Goal: Transaction & Acquisition: Purchase product/service

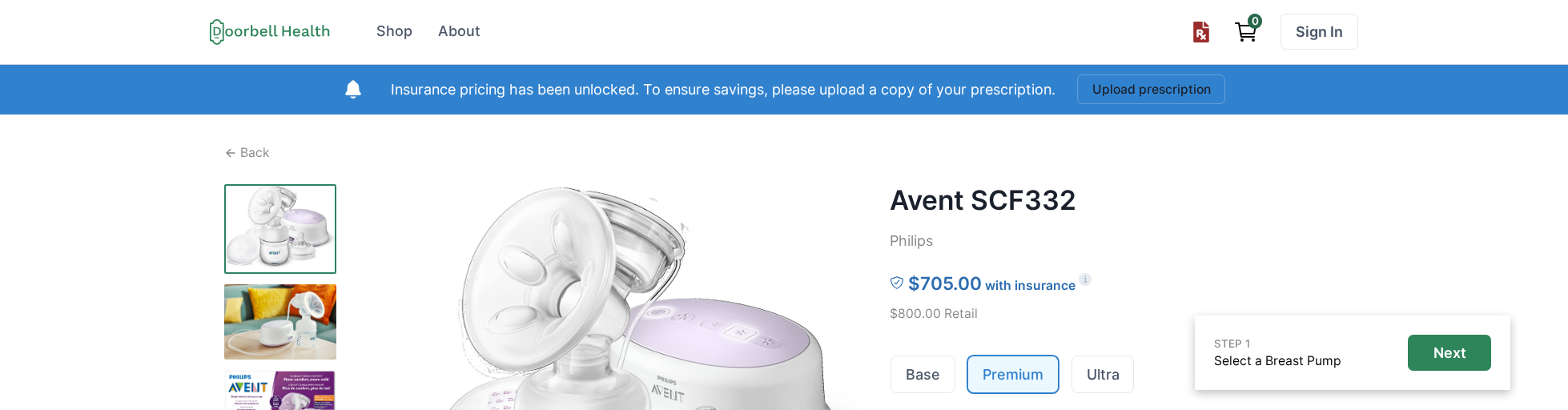
click at [1060, 282] on p "with insurance" at bounding box center [1029, 286] width 90 height 20
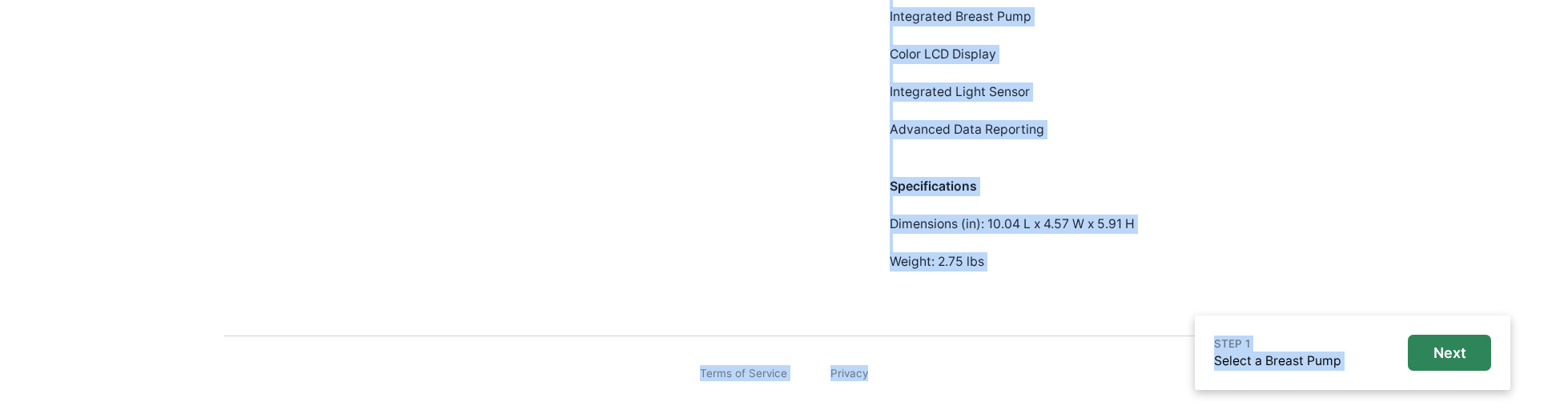
drag, startPoint x: 1130, startPoint y: 407, endPoint x: 1128, endPoint y: 452, distance: 45.0
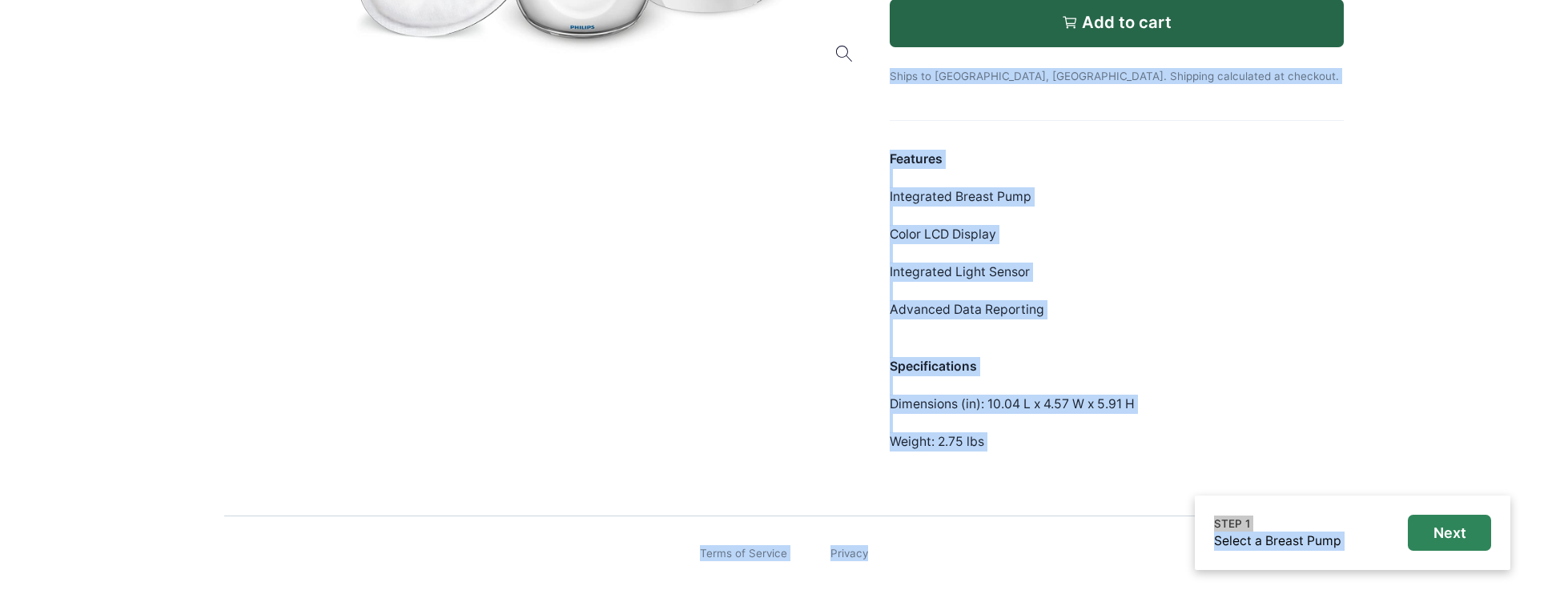
click at [1005, 385] on div "Features Integrated Breast Pump Color LCD Display Integrated Light Sensor Advan…" at bounding box center [1116, 301] width 454 height 302
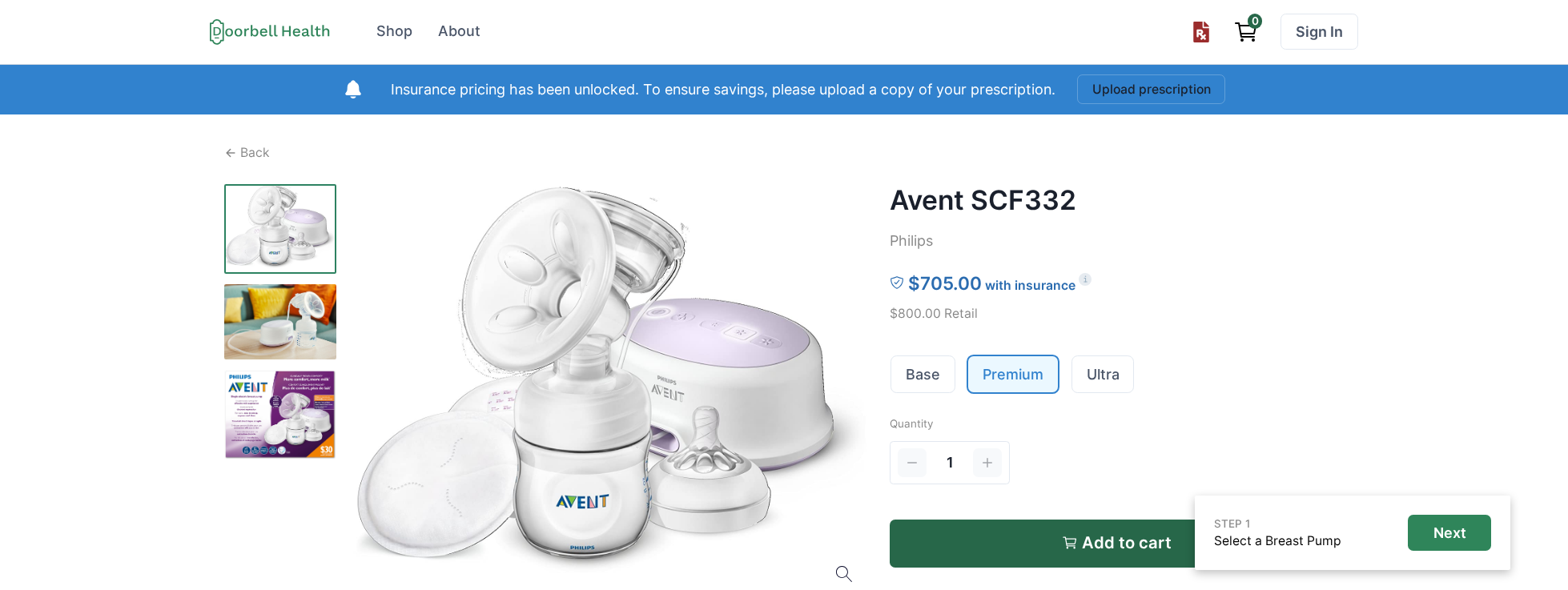
click at [924, 399] on div "Avent SCF332 Philips $705.00 with insurance $800.00 Retail Base Premium Ultra Q…" at bounding box center [1116, 579] width 454 height 789
click at [929, 383] on link "Base" at bounding box center [923, 374] width 63 height 36
click at [930, 369] on link "Base" at bounding box center [923, 374] width 63 height 36
click at [989, 378] on link "Premium" at bounding box center [1013, 374] width 89 height 36
click at [927, 374] on link "Base" at bounding box center [923, 374] width 63 height 36
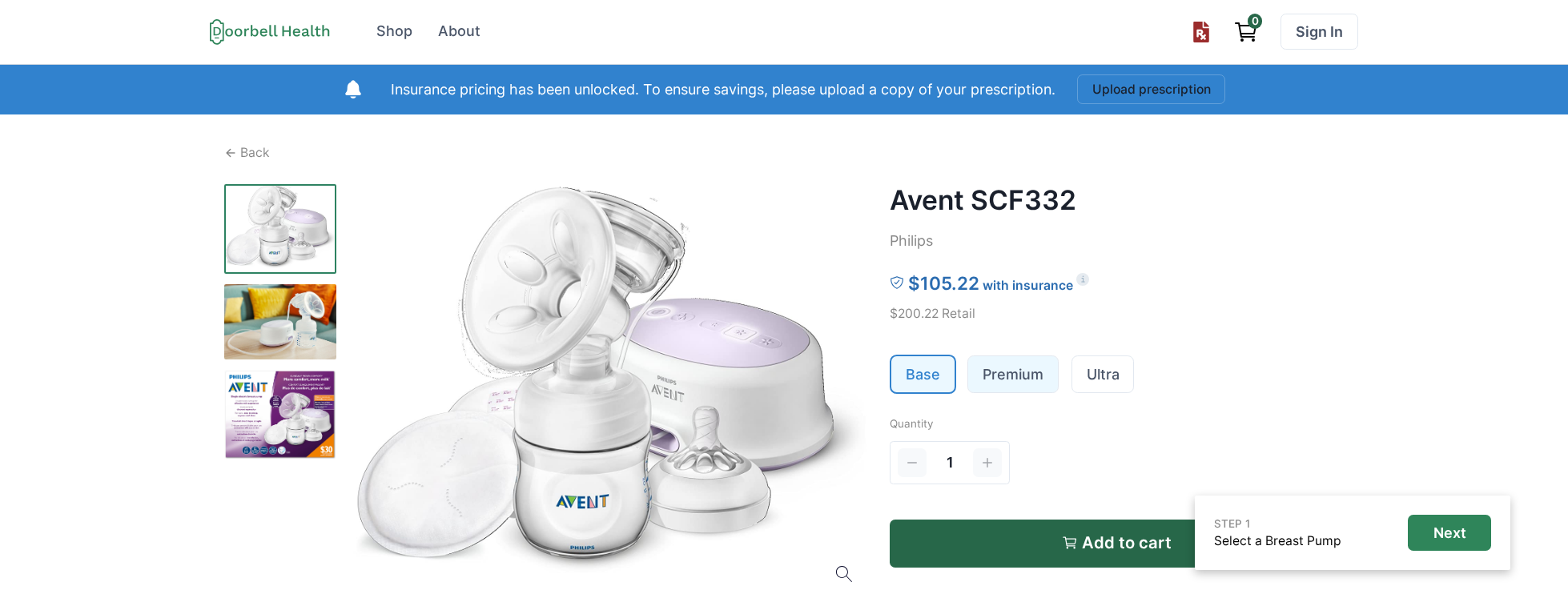
click at [1028, 375] on link "Premium" at bounding box center [1013, 374] width 89 height 36
click at [1095, 374] on link "Ultra" at bounding box center [1103, 374] width 61 height 36
click at [937, 372] on link "Base" at bounding box center [923, 374] width 63 height 36
drag, startPoint x: 937, startPoint y: 374, endPoint x: 1210, endPoint y: 249, distance: 300.3
click at [1210, 249] on div "Avent SCF332 Philips $105.22 with insurance $200.22 Retail Base Premium Ultra Q…" at bounding box center [1116, 579] width 454 height 789
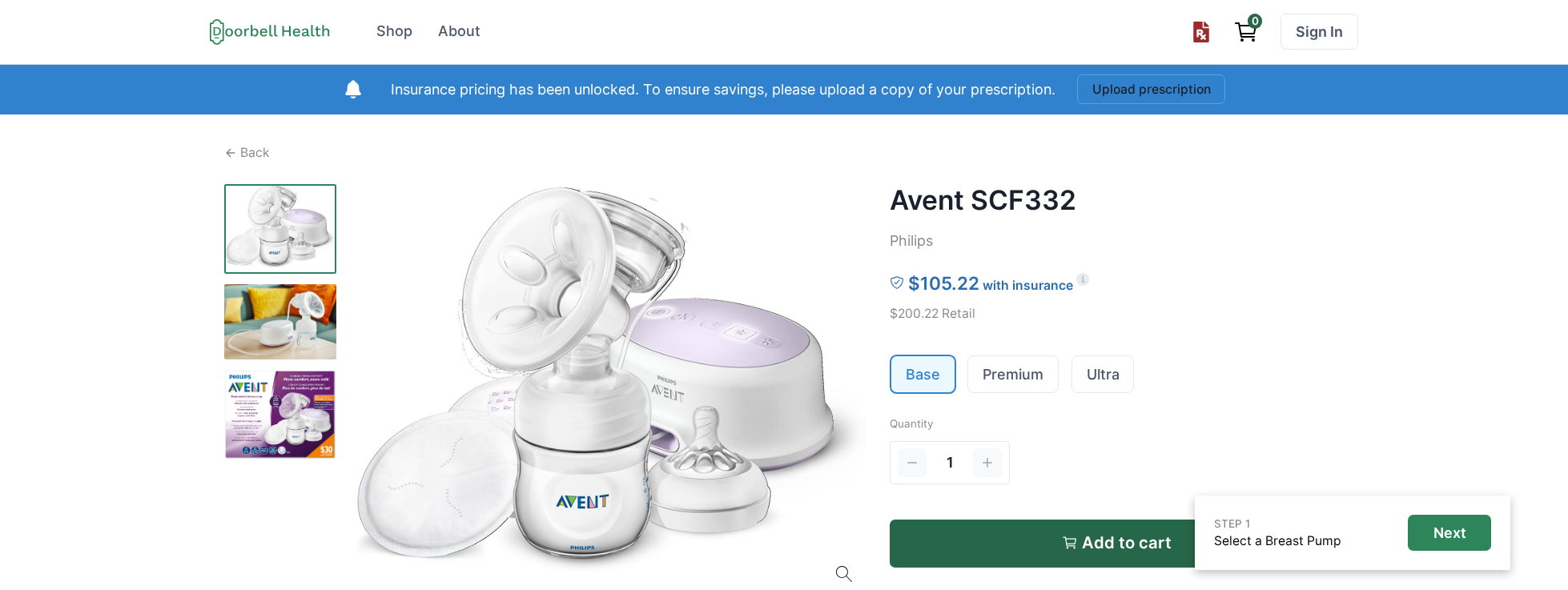
click at [1056, 191] on h2 "Avent SCF332" at bounding box center [1116, 200] width 454 height 32
drag, startPoint x: 1056, startPoint y: 191, endPoint x: 1023, endPoint y: 196, distance: 33.4
click at [1053, 191] on h2 "Avent SCF332" at bounding box center [1116, 200] width 454 height 32
click at [1012, 199] on h2 "Avent SCF332" at bounding box center [1116, 200] width 454 height 32
click at [978, 380] on link "Premium" at bounding box center [1013, 374] width 89 height 36
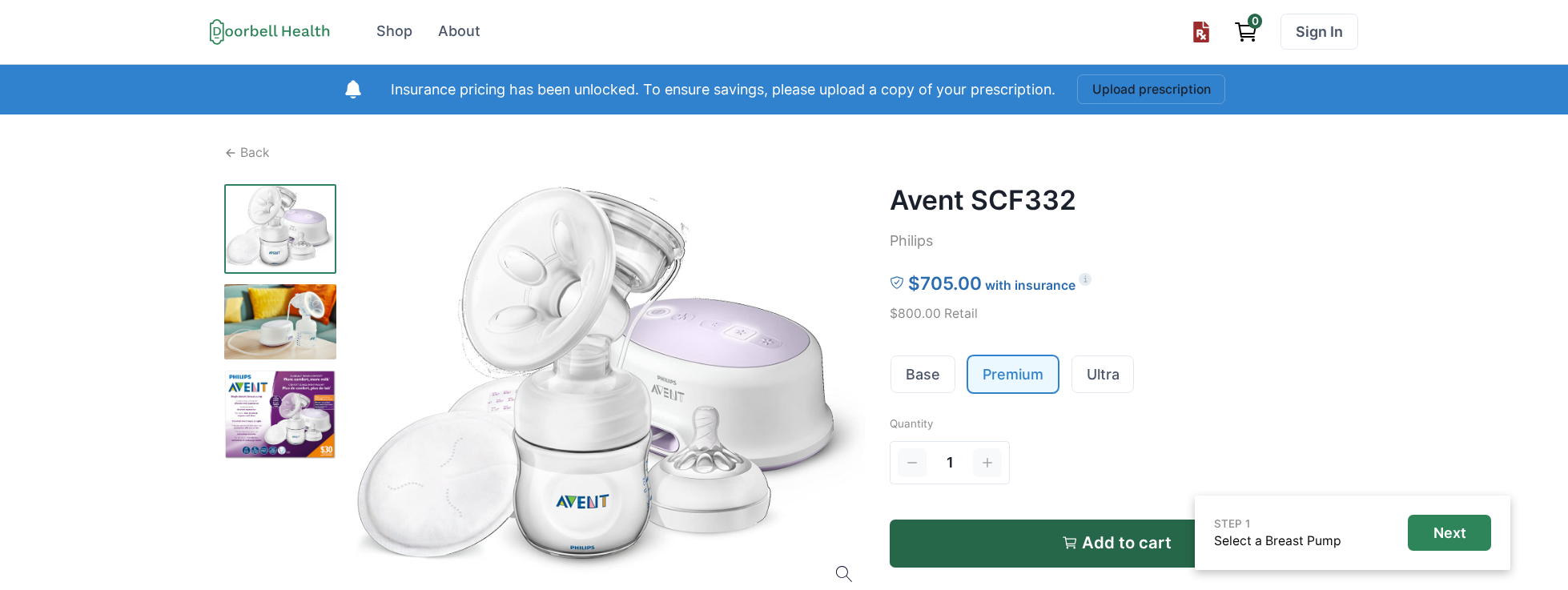
drag, startPoint x: 937, startPoint y: 235, endPoint x: 910, endPoint y: 223, distance: 29.5
click at [937, 233] on p "Philips" at bounding box center [1116, 241] width 454 height 21
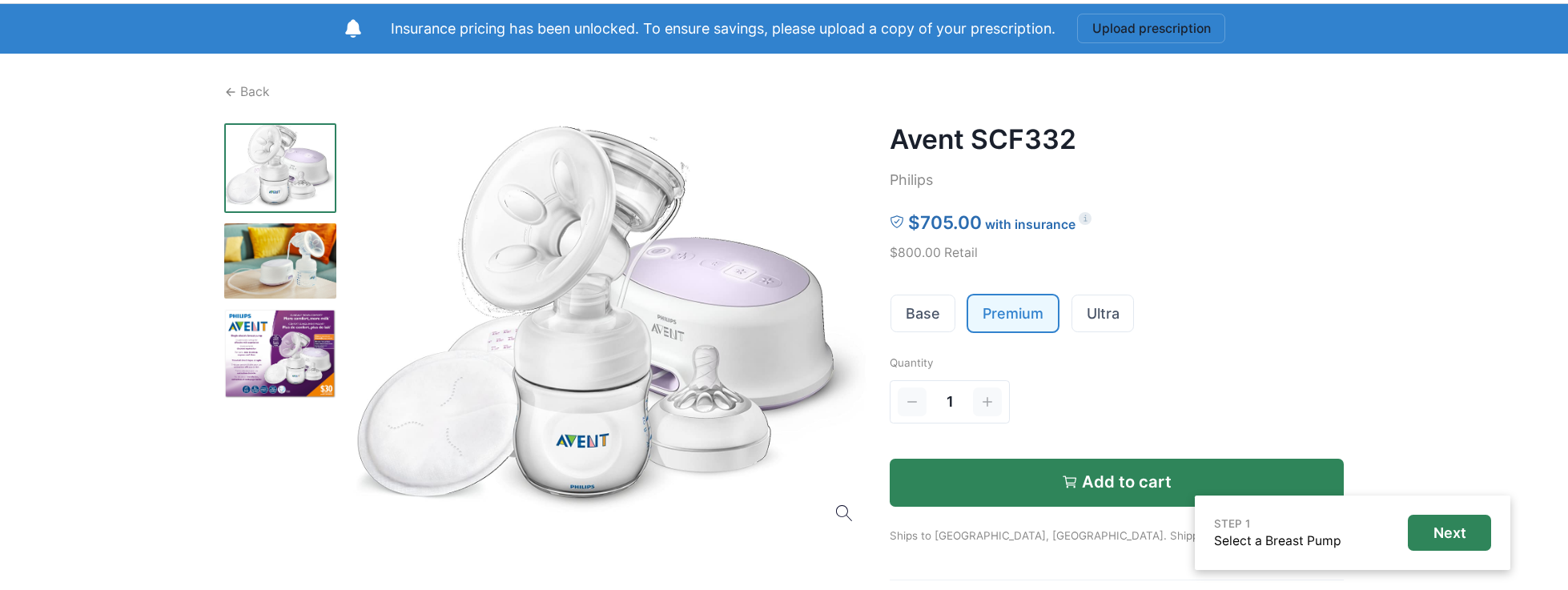
scroll to position [192, 0]
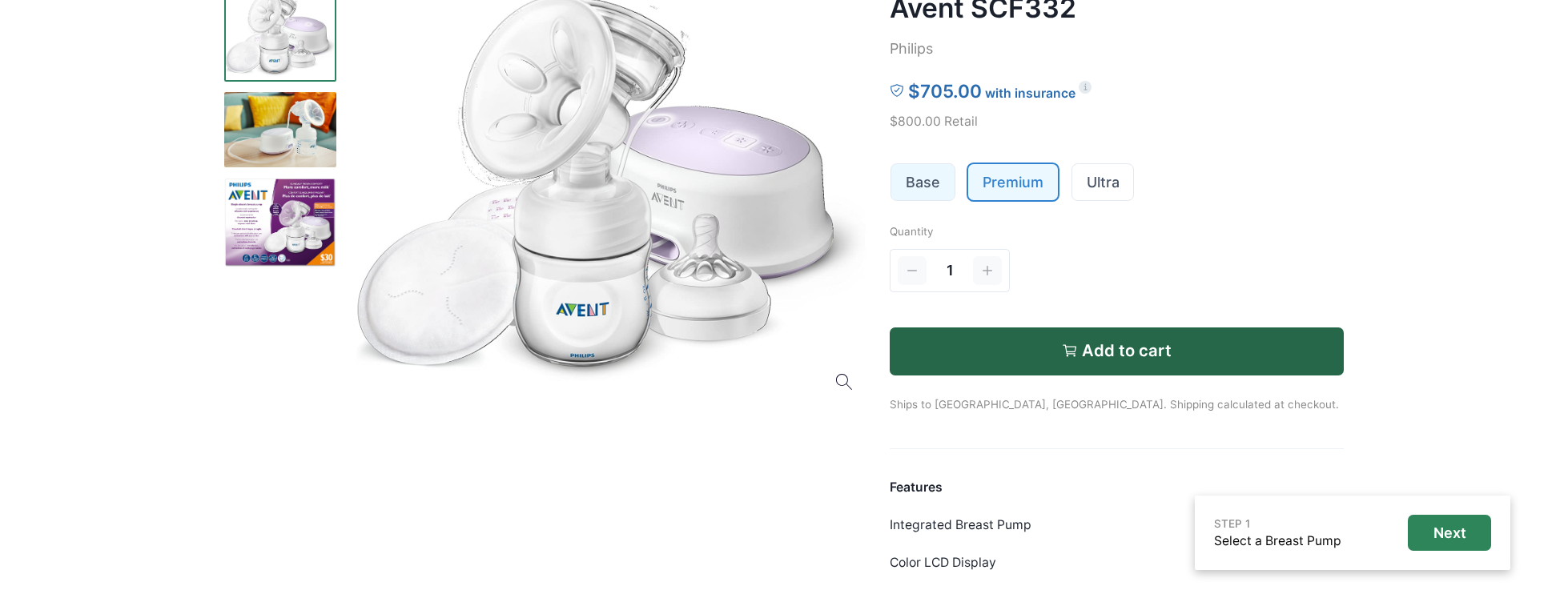
click at [925, 186] on link "Base" at bounding box center [923, 182] width 63 height 36
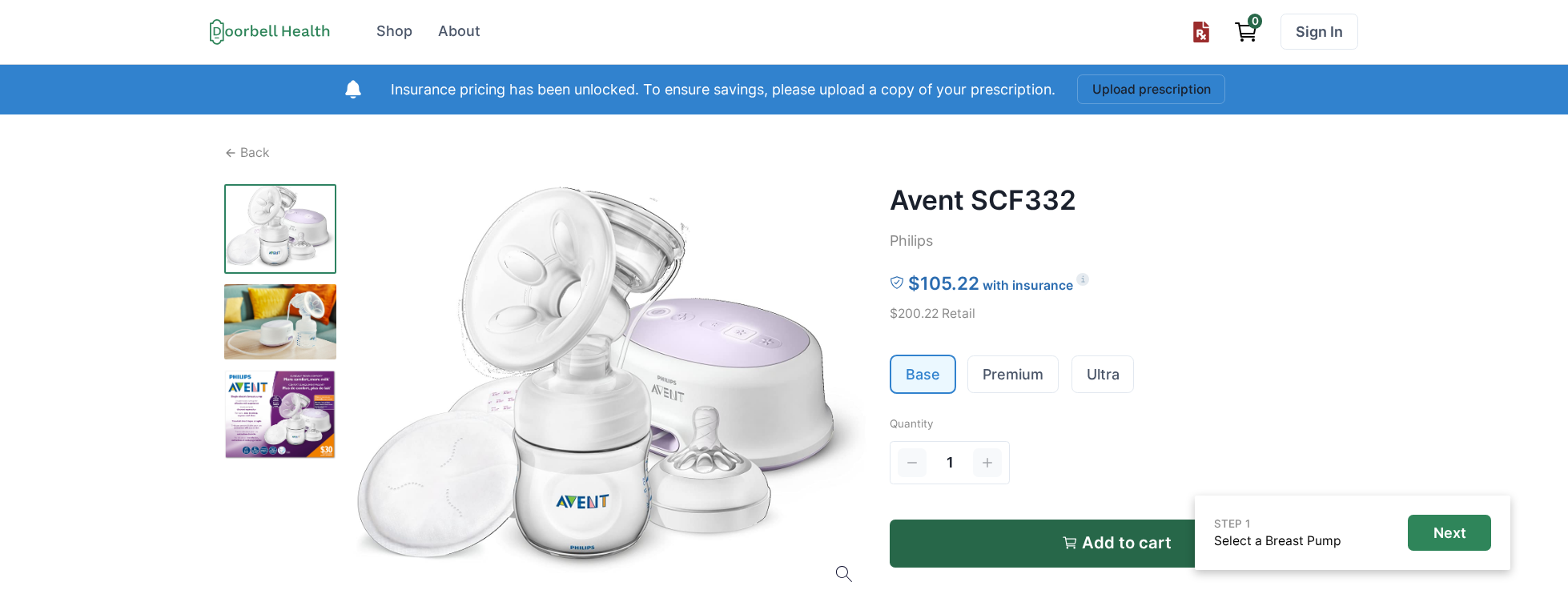
drag, startPoint x: 155, startPoint y: 295, endPoint x: 447, endPoint y: 339, distance: 295.3
click at [156, 295] on div "Open menu Shop About Sign In Terms of Service Privacy Shop About 0 Sign In Insu…" at bounding box center [784, 556] width 1568 height 1111
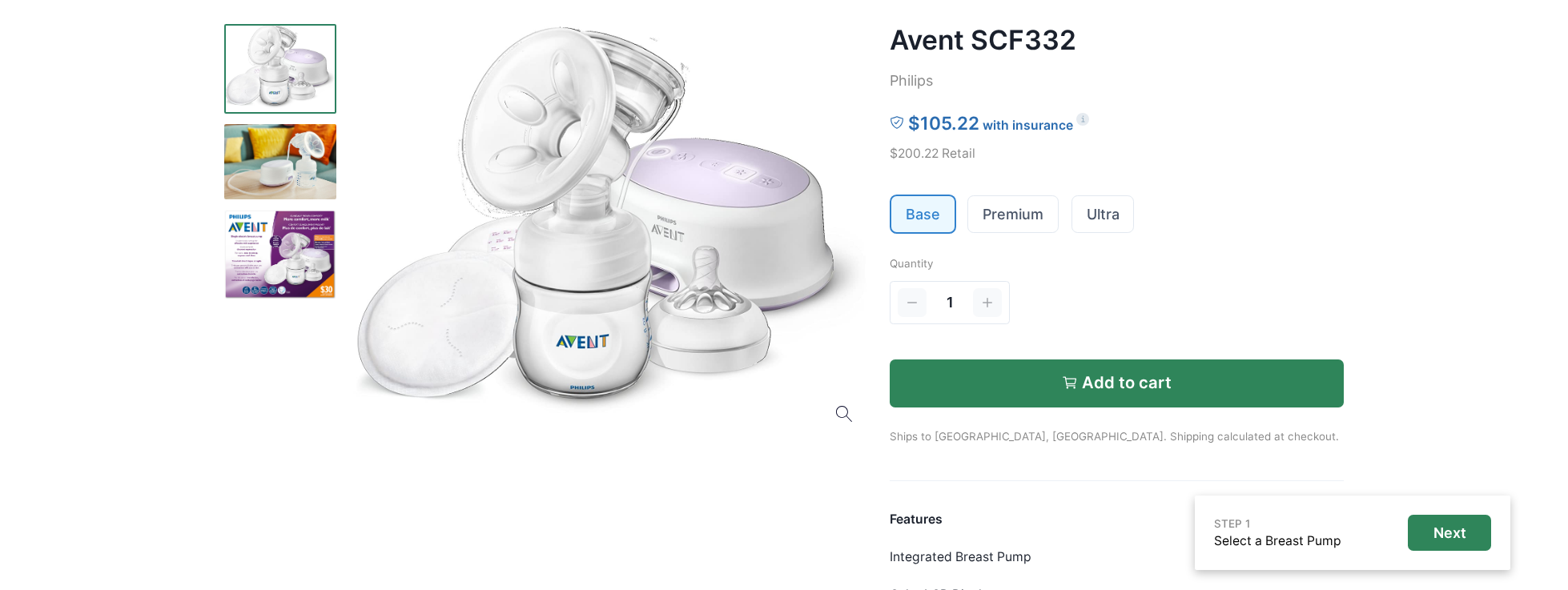
scroll to position [192, 0]
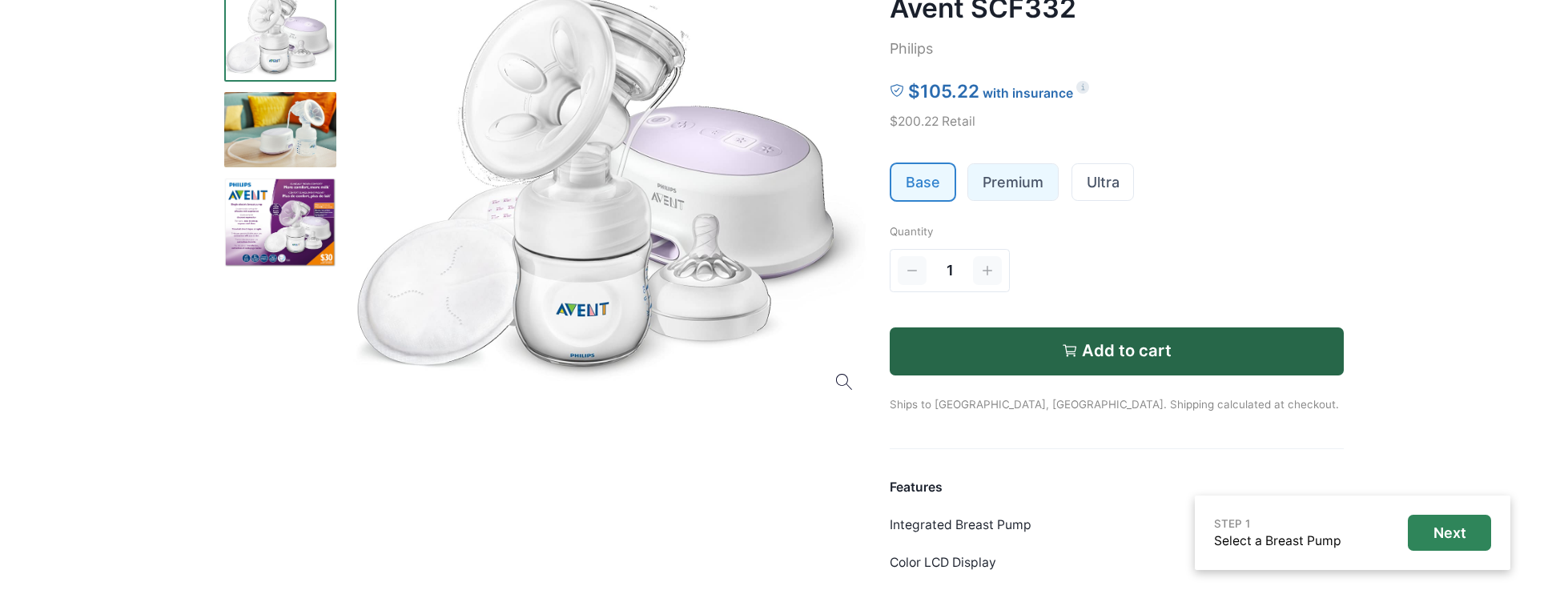
click at [996, 180] on link "Premium" at bounding box center [1013, 182] width 89 height 36
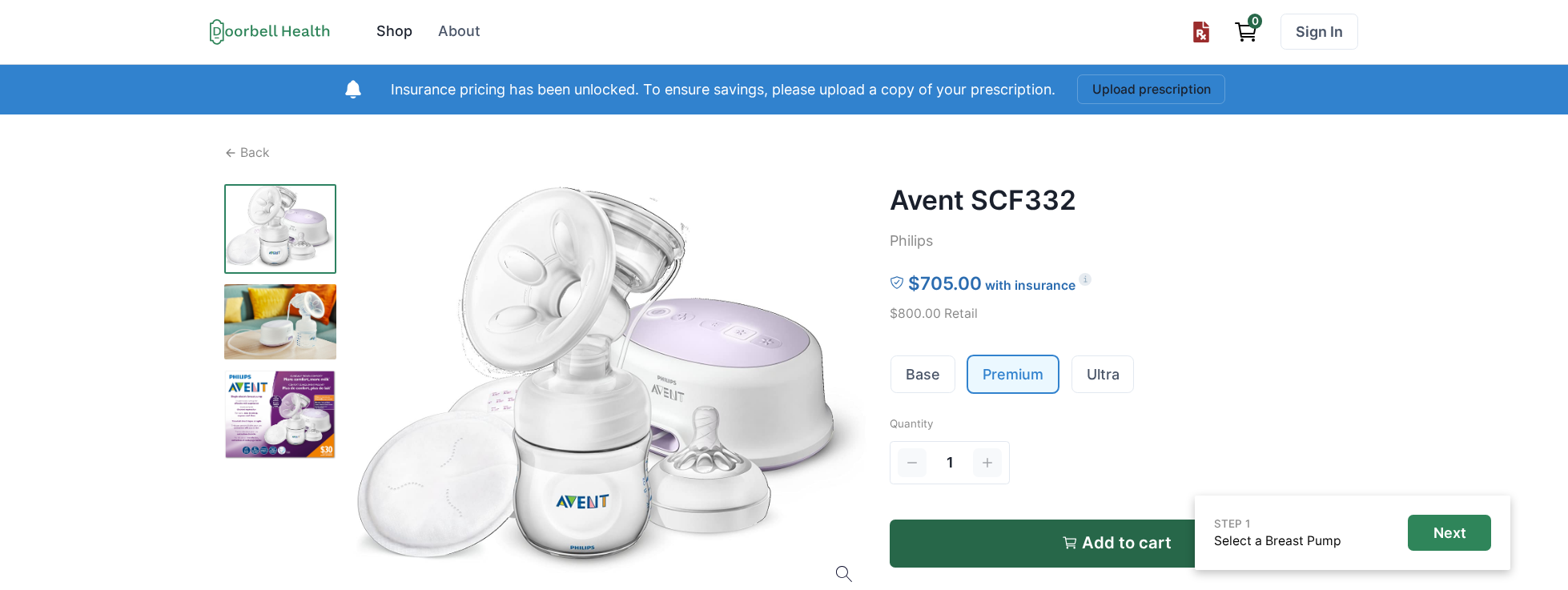
click at [402, 32] on div "Shop" at bounding box center [394, 31] width 36 height 21
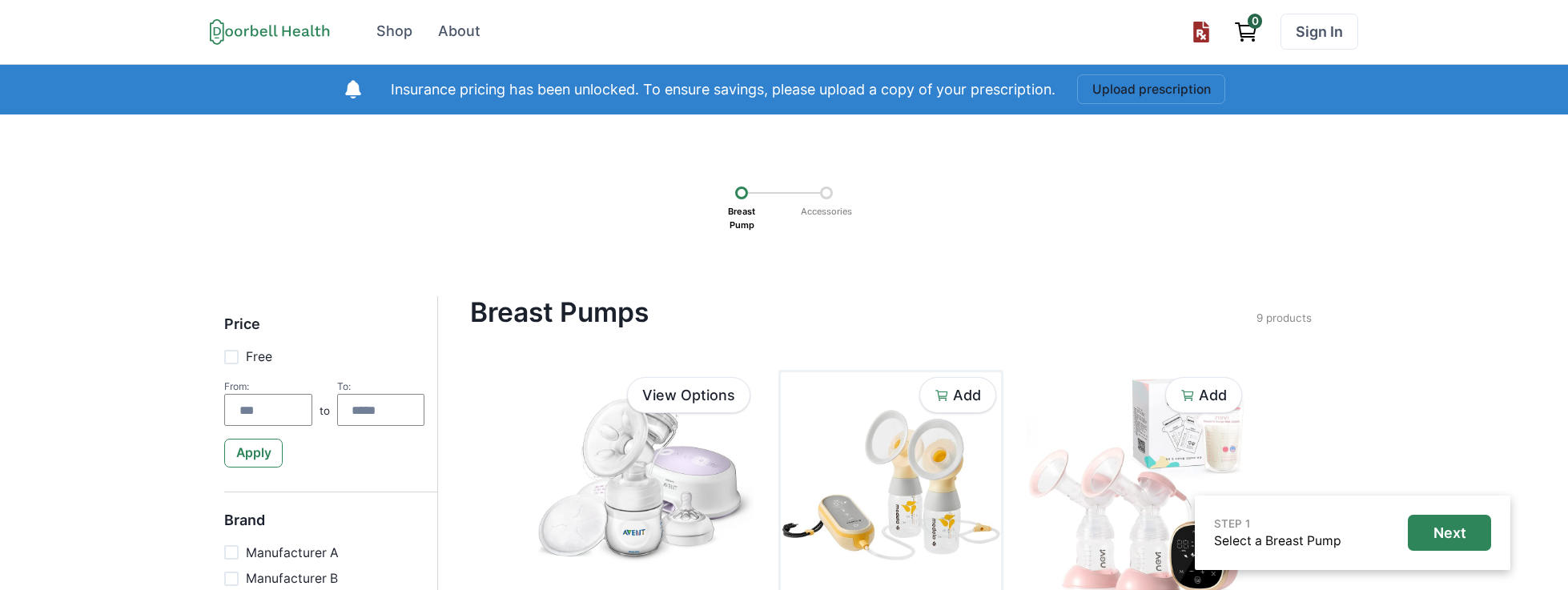
click at [876, 433] on img at bounding box center [891, 486] width 220 height 226
